Goal: Task Accomplishment & Management: Manage account settings

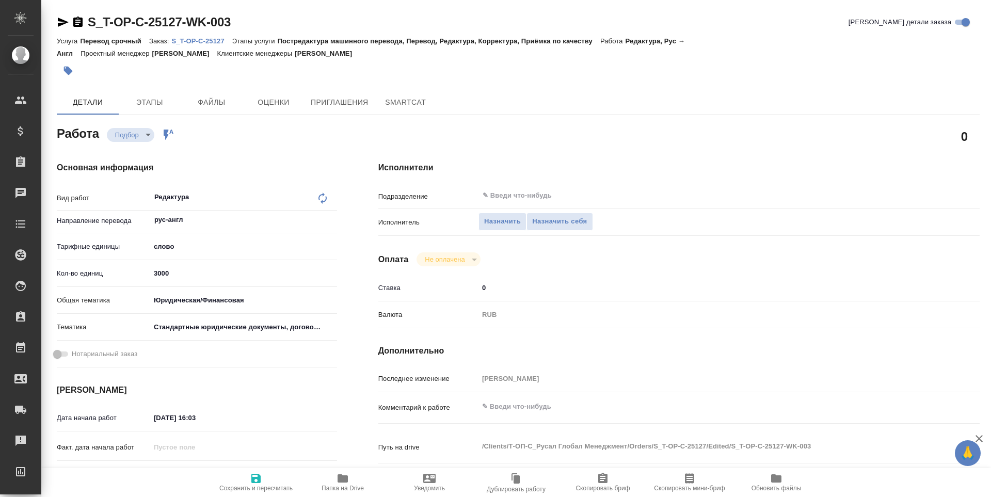
type textarea "x"
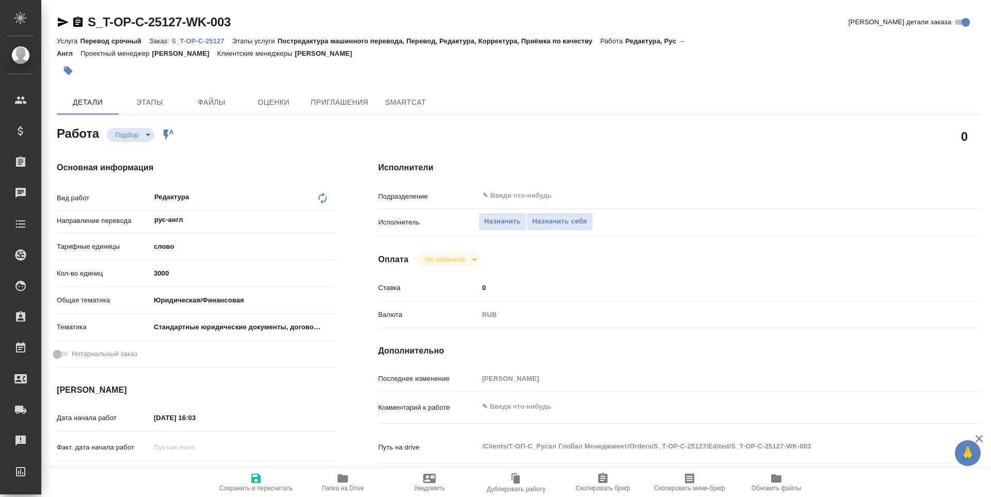
type textarea "x"
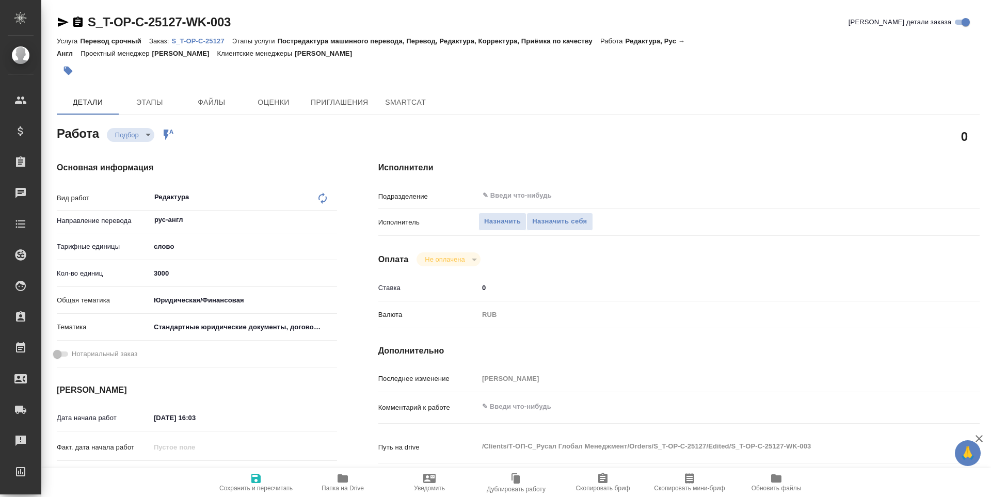
click at [334, 484] on span "Папка на Drive" at bounding box center [342, 482] width 74 height 20
type textarea "x"
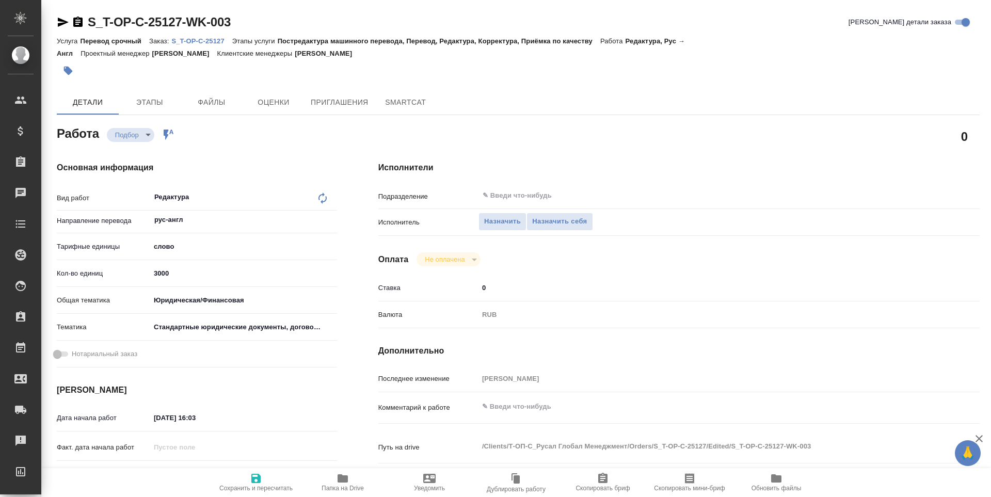
type textarea "x"
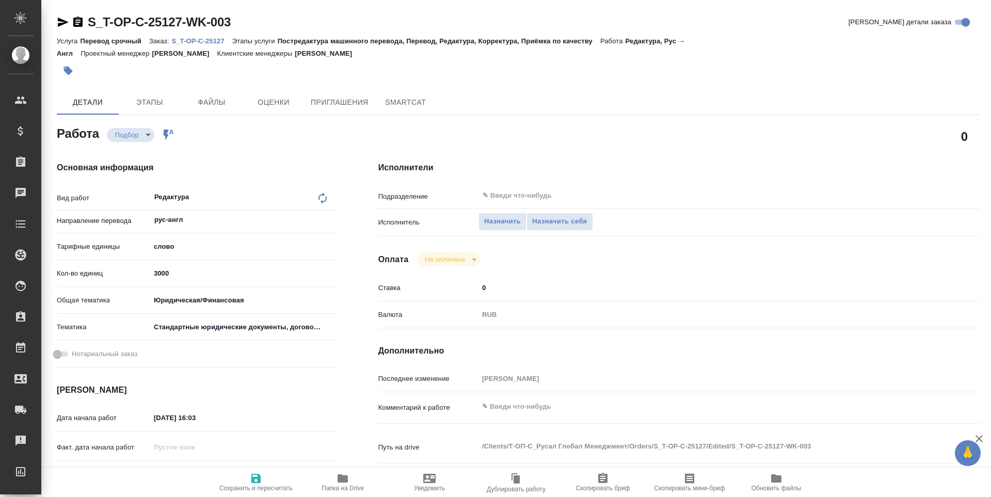
type textarea "x"
click at [569, 217] on span "Назначить себя" at bounding box center [559, 222] width 55 height 12
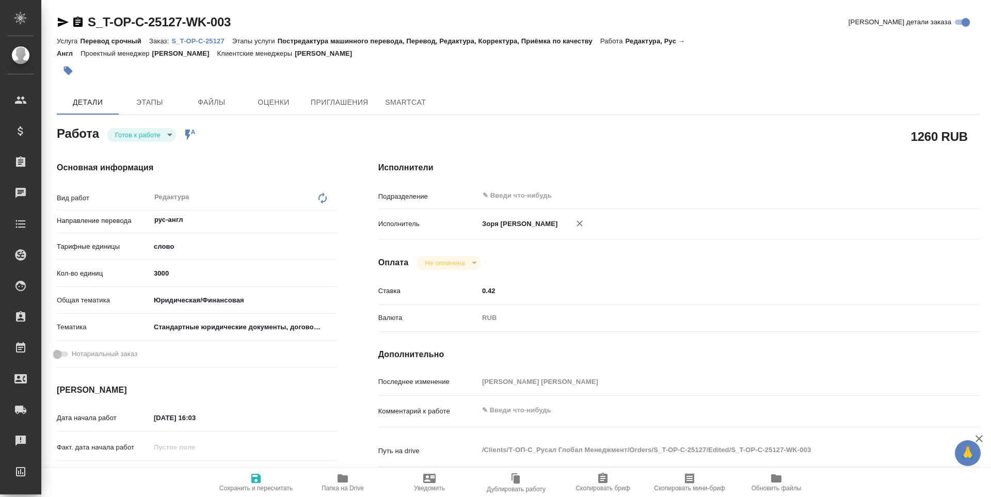
type textarea "x"
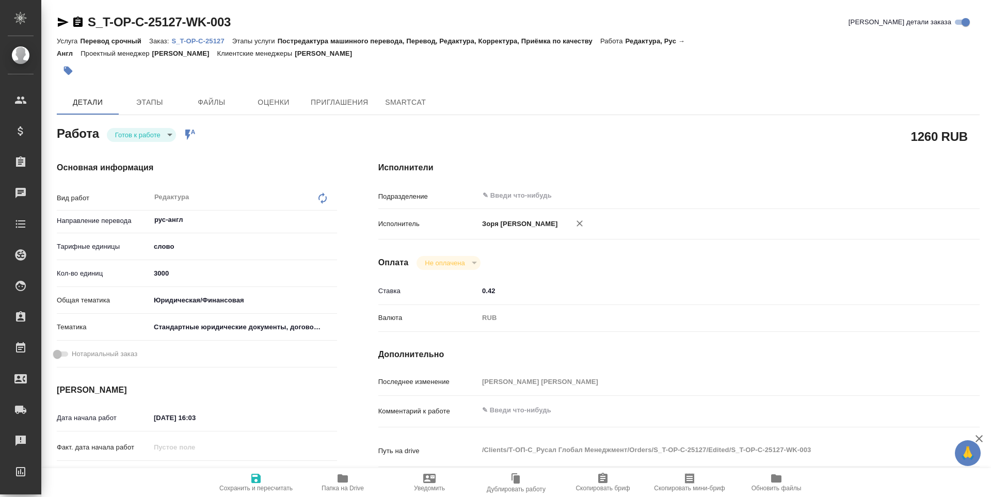
type textarea "x"
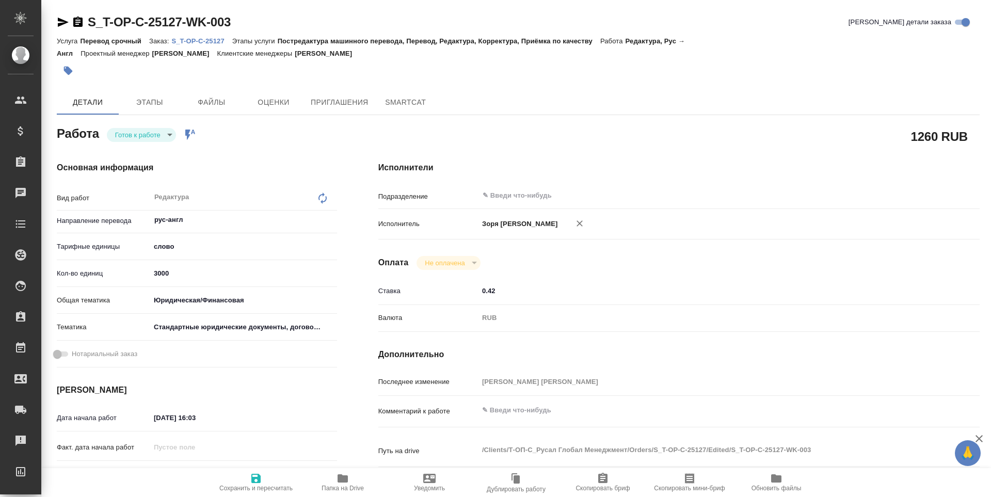
type textarea "x"
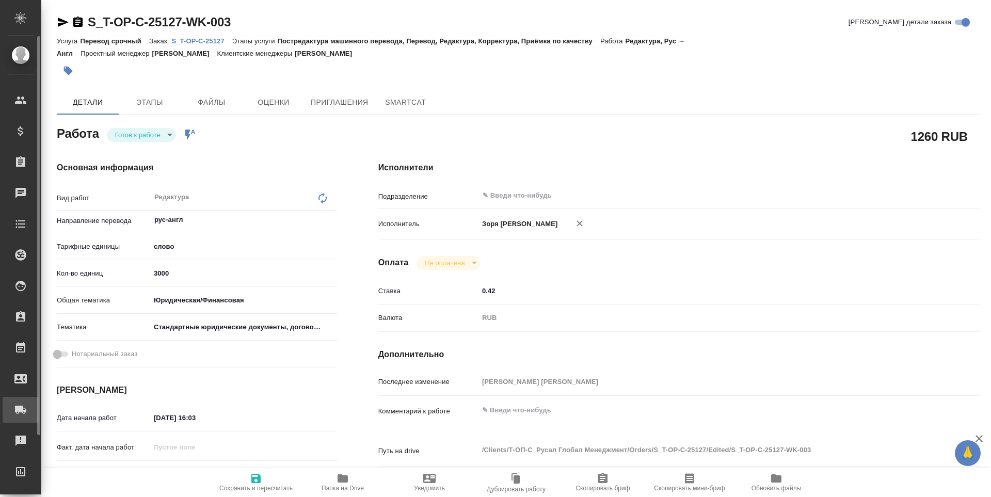
type textarea "x"
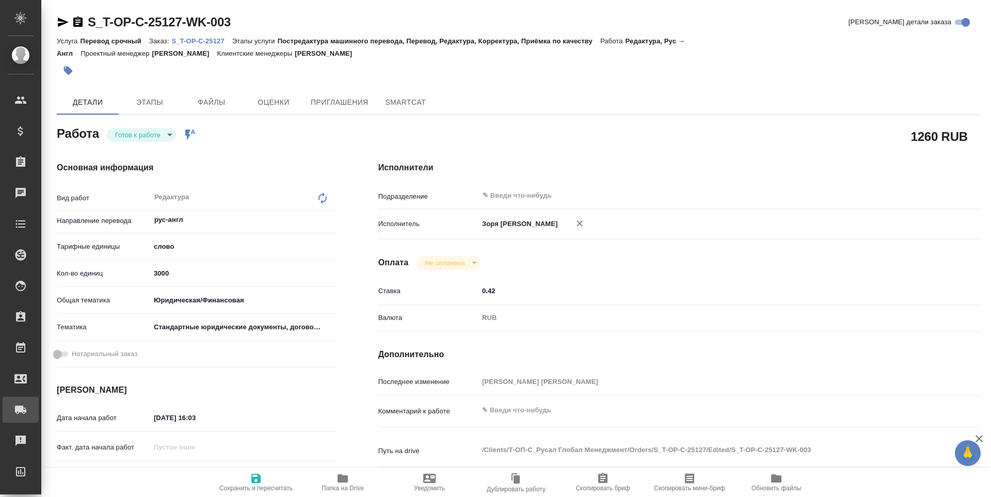
type textarea "x"
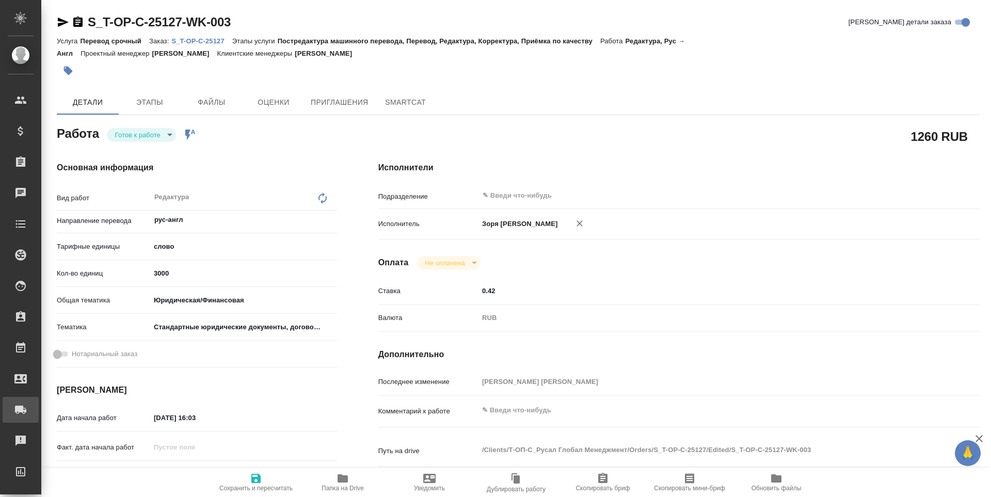
type textarea "x"
